Goal: Find contact information: Find contact information

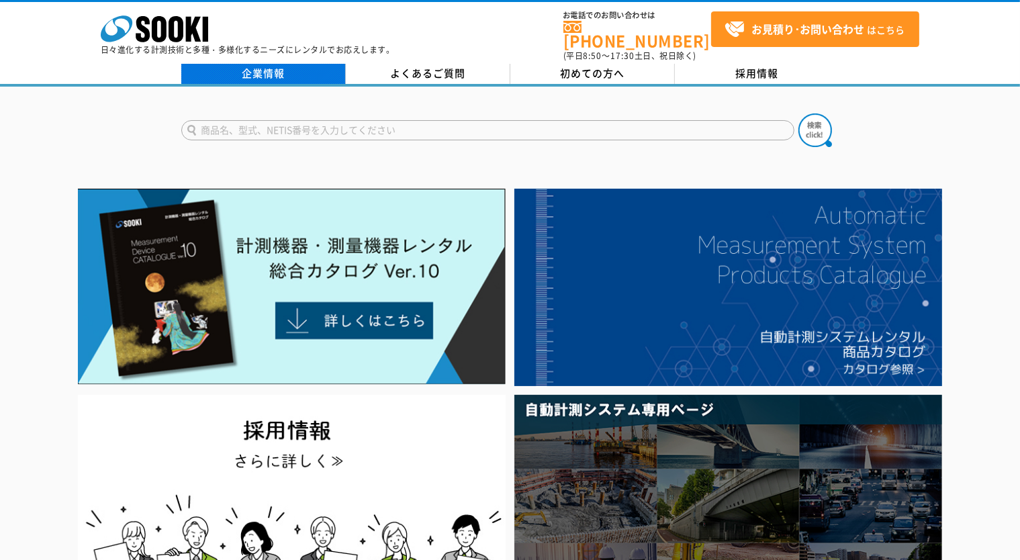
click at [309, 64] on link "企業情報" at bounding box center [263, 74] width 165 height 20
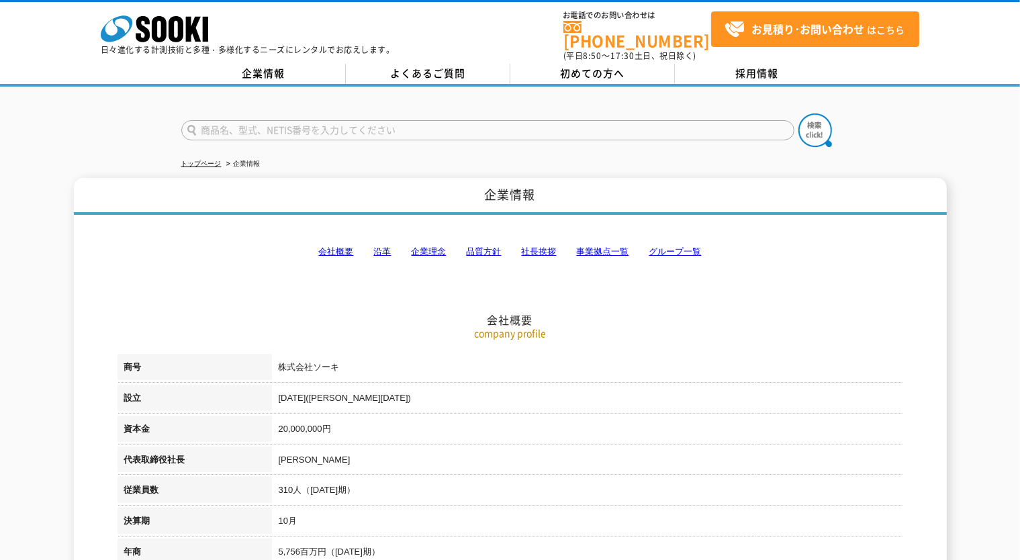
click at [590, 247] on link "事業拠点一覧" at bounding box center [603, 252] width 52 height 10
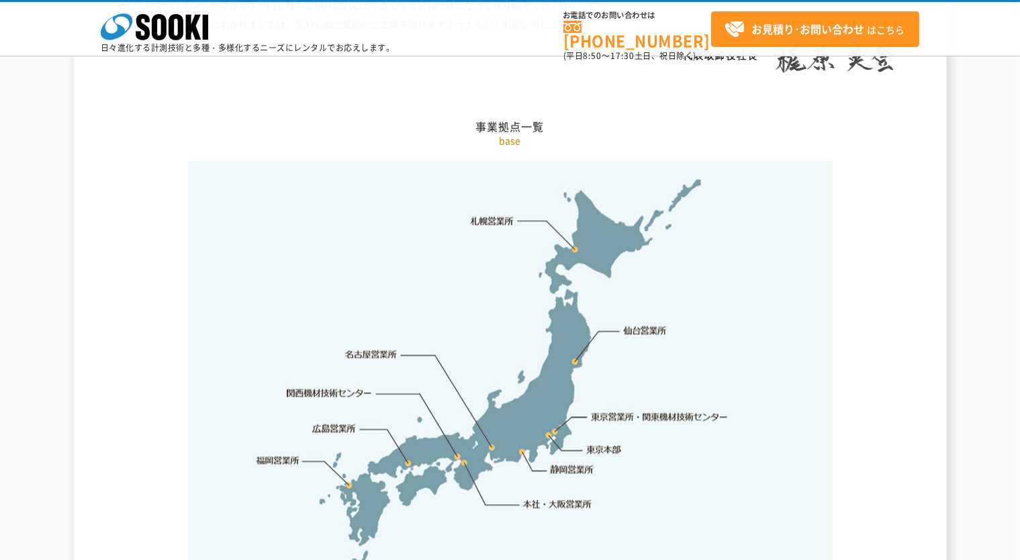
scroll to position [2696, 0]
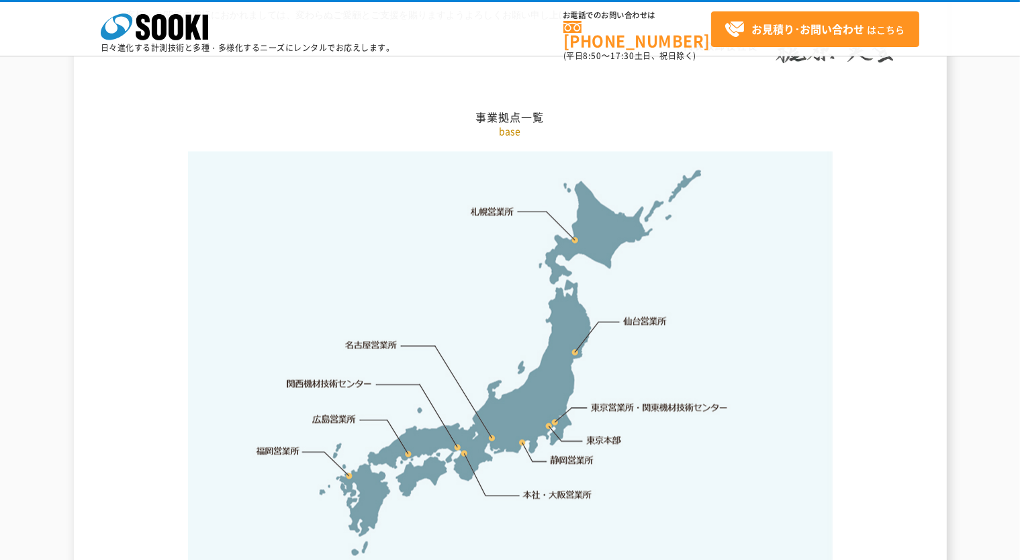
click at [314, 377] on link "関西機材技術センター" at bounding box center [329, 383] width 85 height 13
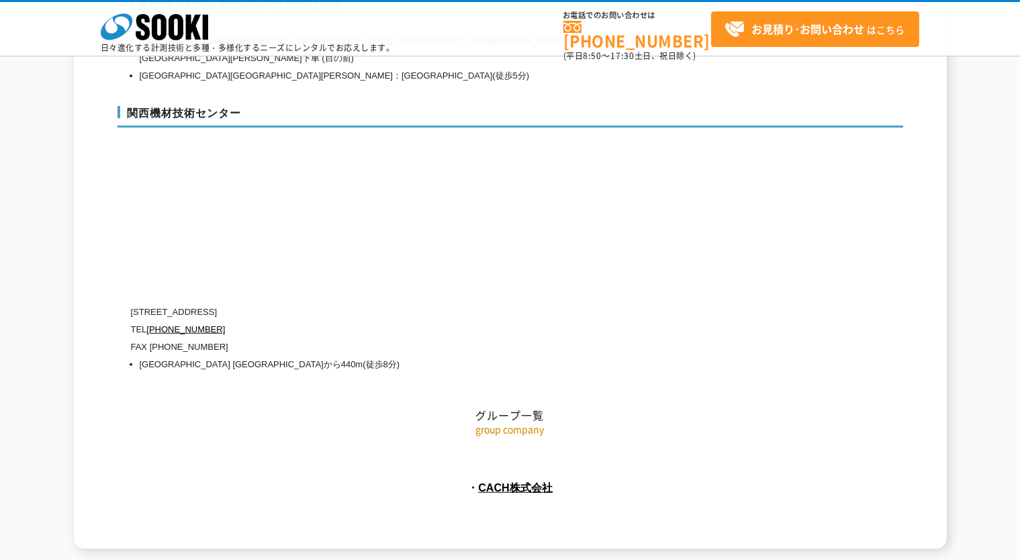
scroll to position [6064, 0]
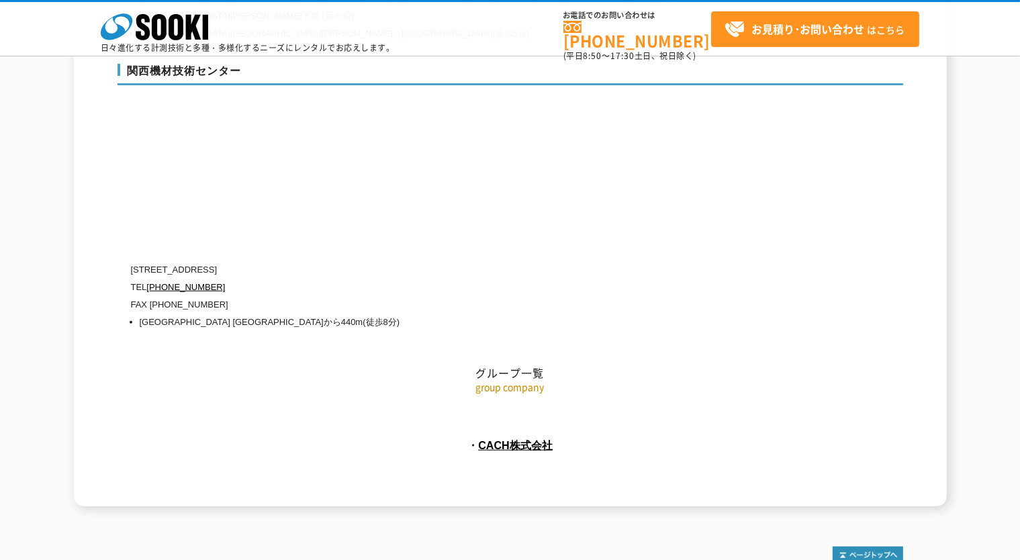
drag, startPoint x: 134, startPoint y: 216, endPoint x: 308, endPoint y: 214, distance: 173.3
click at [308, 261] on p "[STREET_ADDRESS]" at bounding box center [453, 269] width 645 height 17
copy p "[STREET_ADDRESS]"
